Goal: Task Accomplishment & Management: Complete application form

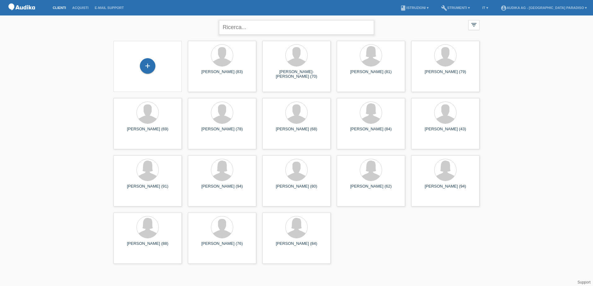
click at [237, 28] on input "text" at bounding box center [296, 27] width 155 height 15
type input "bissig"
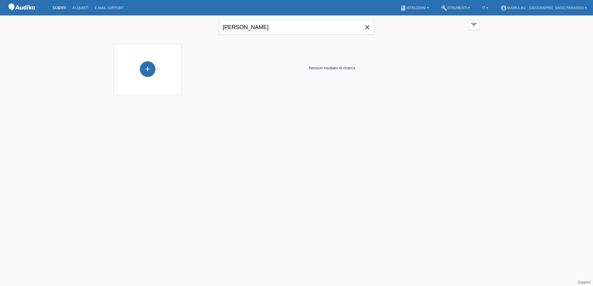
click at [367, 26] on icon "close" at bounding box center [366, 27] width 7 height 7
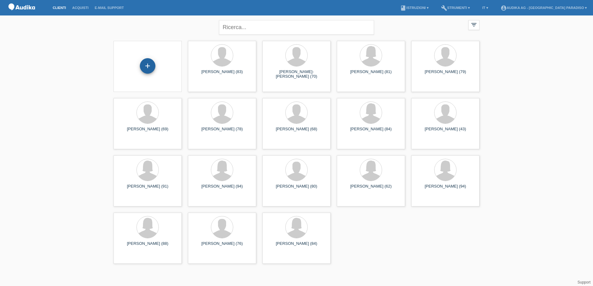
click at [147, 69] on div "+" at bounding box center [148, 66] width 16 height 16
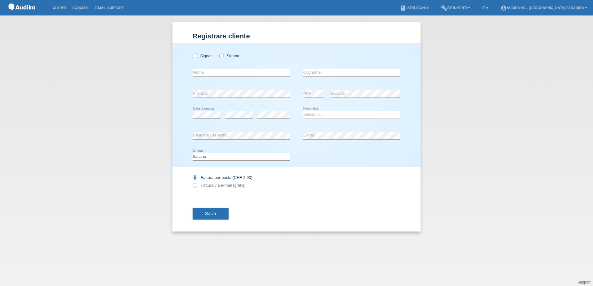
click at [219, 58] on label "Signora" at bounding box center [229, 56] width 21 height 5
click at [219, 58] on input "Signora" at bounding box center [221, 56] width 4 height 4
radio input "true"
click at [216, 71] on input "text" at bounding box center [242, 73] width 98 height 8
type input "[PERSON_NAME]"
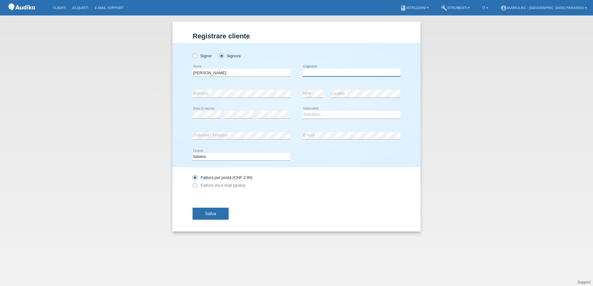
type input "Bissig"
click at [311, 116] on select "Selezioni... Svizzera Austria Germania Liechtenstein ------------ Afghanistan A…" at bounding box center [352, 114] width 98 height 7
select select "CH"
click at [303, 111] on select "Selezioni... Svizzera Austria Germania Liechtenstein ------------ Afghanistan A…" at bounding box center [352, 114] width 98 height 7
click at [214, 185] on label "Fattura via e-mail (gratis)" at bounding box center [219, 185] width 53 height 5
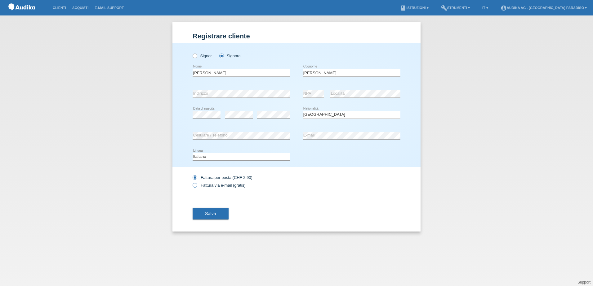
click at [197, 185] on input "Fattura via e-mail (gratis)" at bounding box center [195, 187] width 4 height 8
radio input "true"
click at [207, 159] on select "Deutsch Français Italiano English" at bounding box center [242, 156] width 98 height 7
select select "de"
click at [193, 153] on select "Deutsch Français Italiano English" at bounding box center [242, 156] width 98 height 7
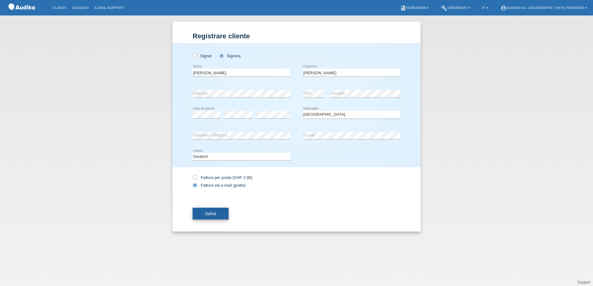
click at [215, 217] on button "Salva" at bounding box center [211, 214] width 36 height 12
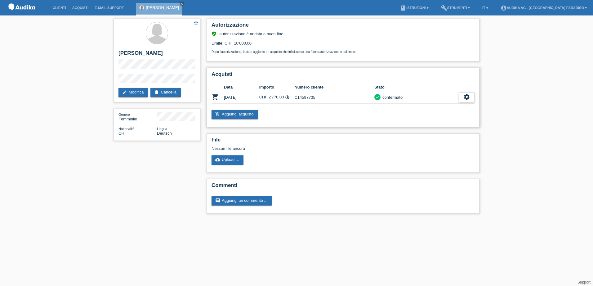
click at [469, 98] on icon "settings" at bounding box center [466, 97] width 7 height 7
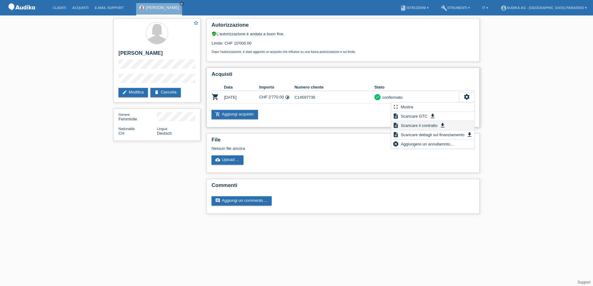
click at [418, 126] on span "Scaricare il contratto" at bounding box center [419, 125] width 39 height 7
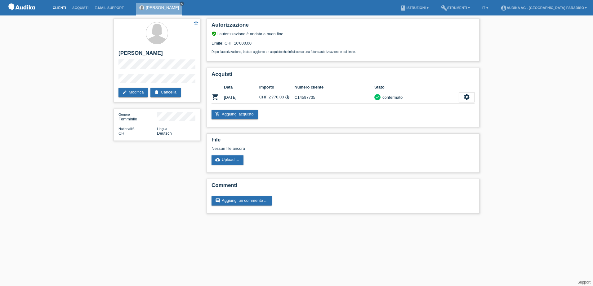
click at [63, 6] on link "Clienti" at bounding box center [60, 8] width 20 height 4
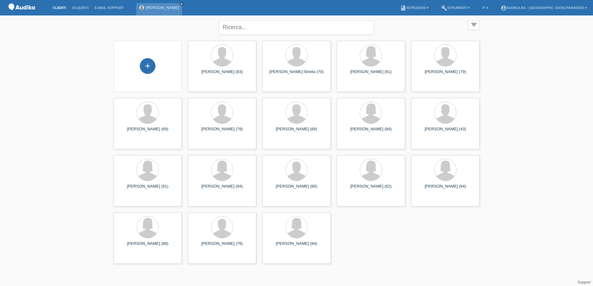
click at [159, 7] on link "Gertrud Bissig" at bounding box center [162, 7] width 33 height 5
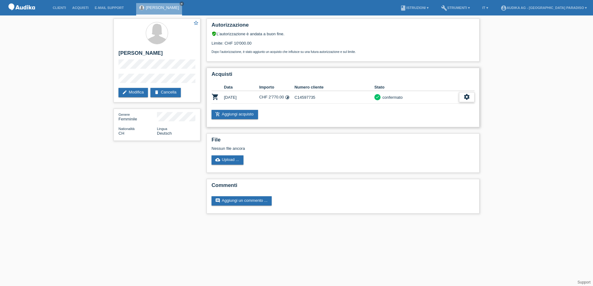
click at [468, 95] on icon "settings" at bounding box center [466, 97] width 7 height 7
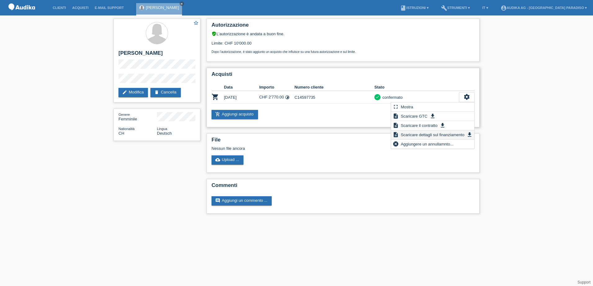
click at [425, 135] on span "Scaricare dettagli sul finanziamento" at bounding box center [432, 134] width 65 height 7
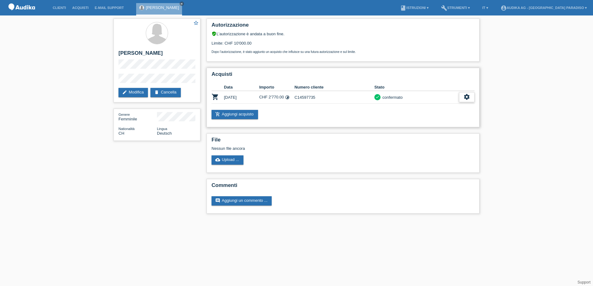
click at [470, 98] on div "settings" at bounding box center [467, 97] width 16 height 10
click at [143, 175] on div "star_border [PERSON_NAME] edit Modifica delete Cancella Genere Femminile Nation…" at bounding box center [296, 118] width 372 height 205
click at [180, 2] on icon "close" at bounding box center [181, 3] width 3 height 3
click at [560, 11] on li "account_circle Audika AG - [GEOGRAPHIC_DATA] Paradiso ▾" at bounding box center [543, 8] width 92 height 16
click at [559, 7] on link "account_circle Audika AG - [GEOGRAPHIC_DATA] Paradiso ▾" at bounding box center [543, 8] width 92 height 4
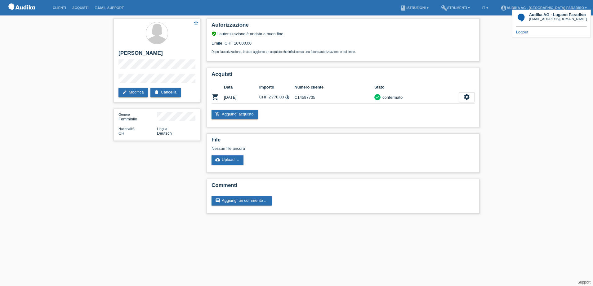
click at [524, 33] on link "Logout" at bounding box center [522, 32] width 12 height 5
